Goal: Task Accomplishment & Management: Use online tool/utility

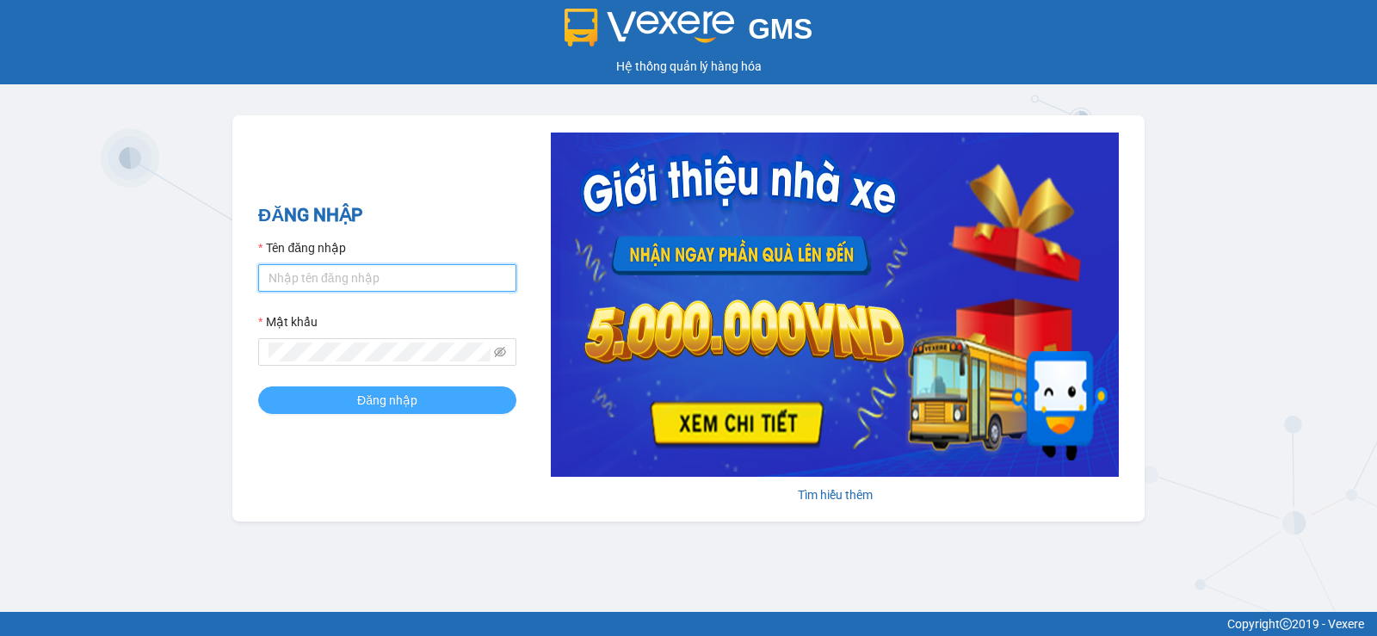
type input "pvgodau.dongphuoc"
click at [348, 411] on button "Đăng nhập" at bounding box center [387, 401] width 258 height 28
